Goal: Find contact information: Find contact information

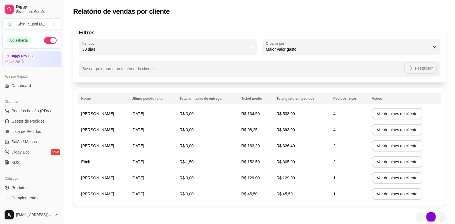
select select "30"
select select "HIGHEST_TOTAL_SPENT_WITH_ORDERS"
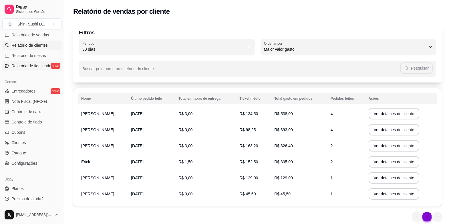
click at [25, 64] on span "Relatório de fidelidade" at bounding box center [31, 66] width 40 height 6
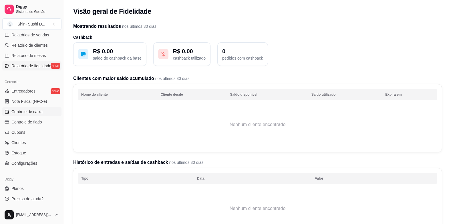
click at [23, 111] on span "Controle de caixa" at bounding box center [26, 112] width 31 height 6
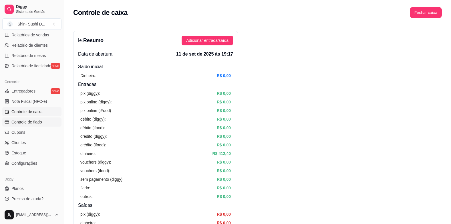
click at [29, 121] on span "Controle de fiado" at bounding box center [26, 122] width 31 height 6
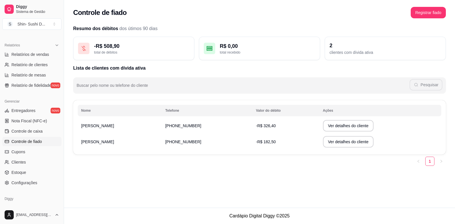
scroll to position [159, 0]
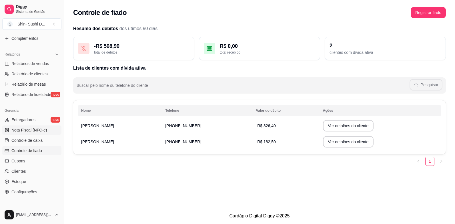
click at [24, 127] on span "Nota Fiscal (NFC-e)" at bounding box center [28, 130] width 35 height 6
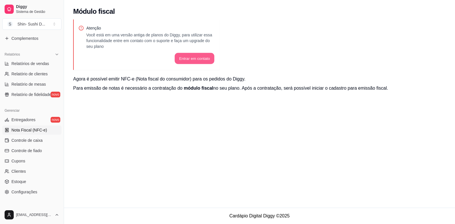
click at [206, 59] on button "Entrar em contato" at bounding box center [195, 58] width 40 height 11
